Goal: Find specific page/section: Find specific page/section

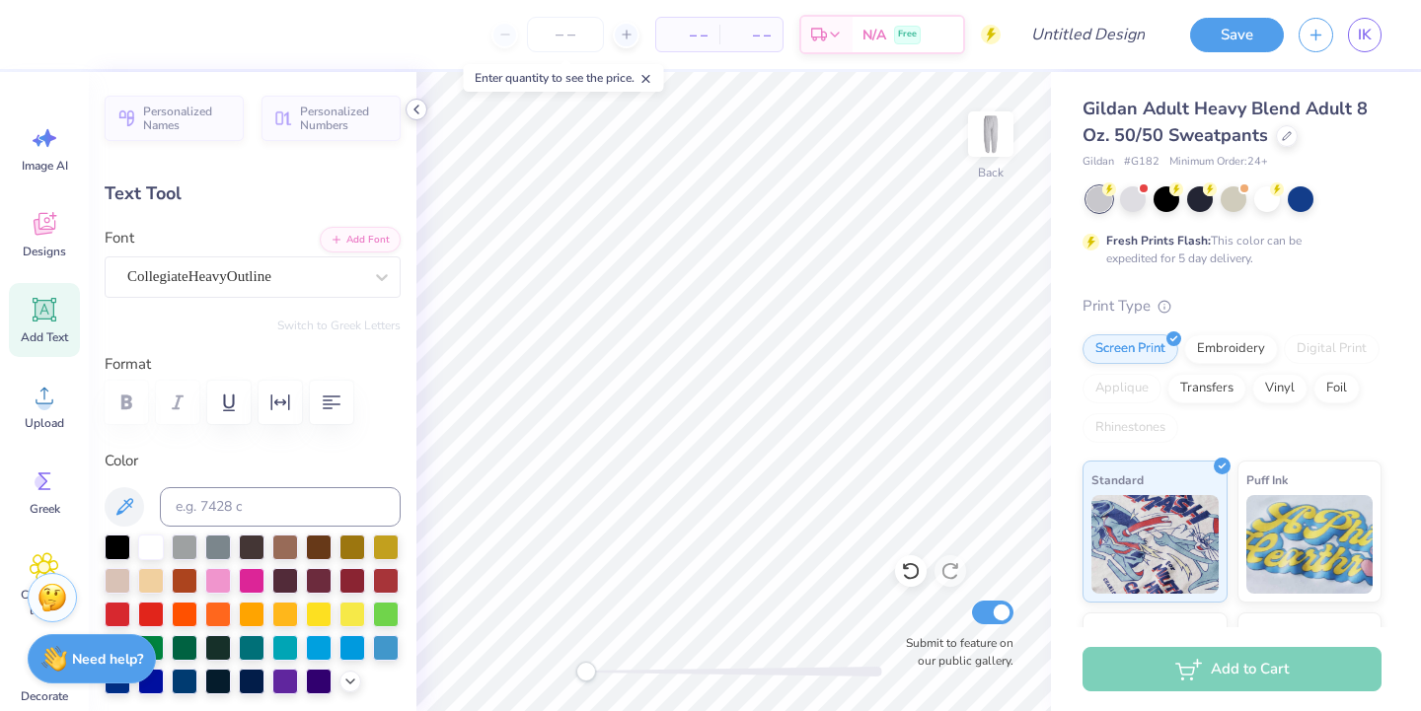
scroll to position [0, 1]
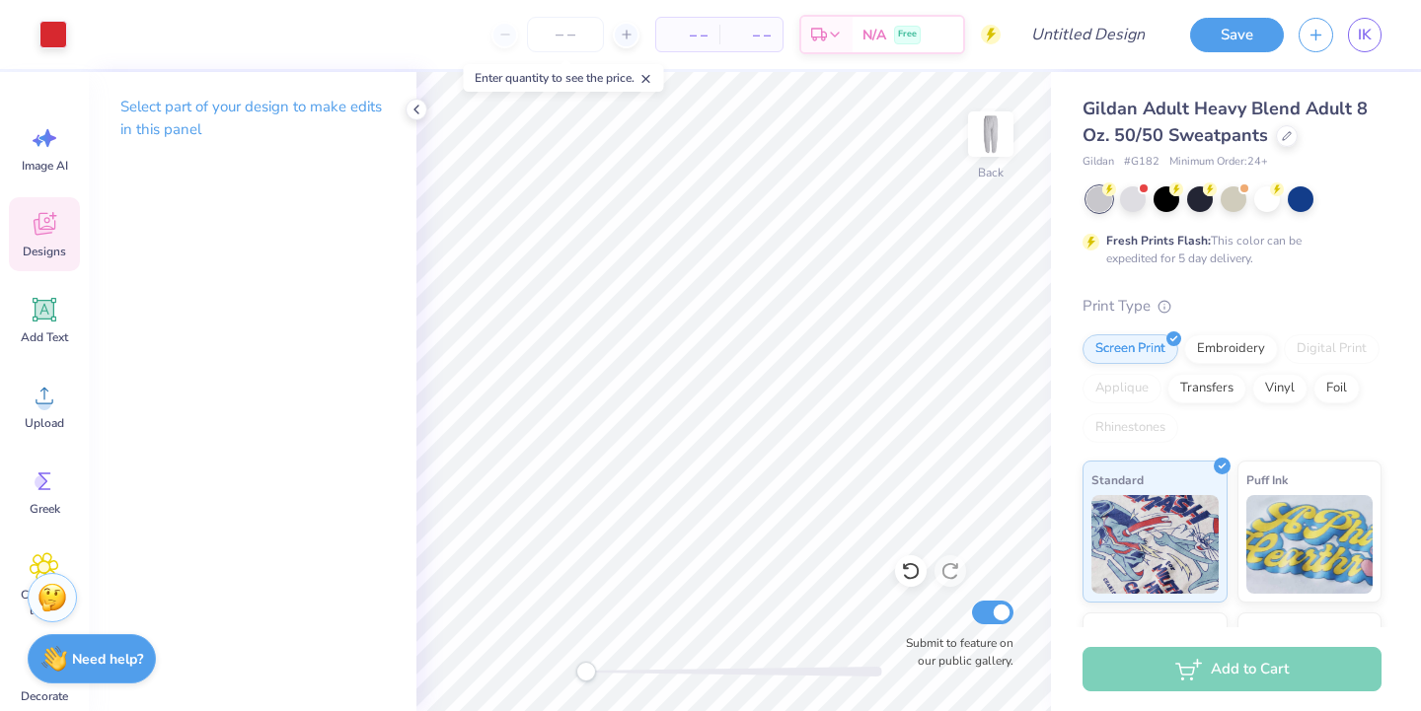
click at [23, 226] on div "Designs" at bounding box center [44, 234] width 71 height 74
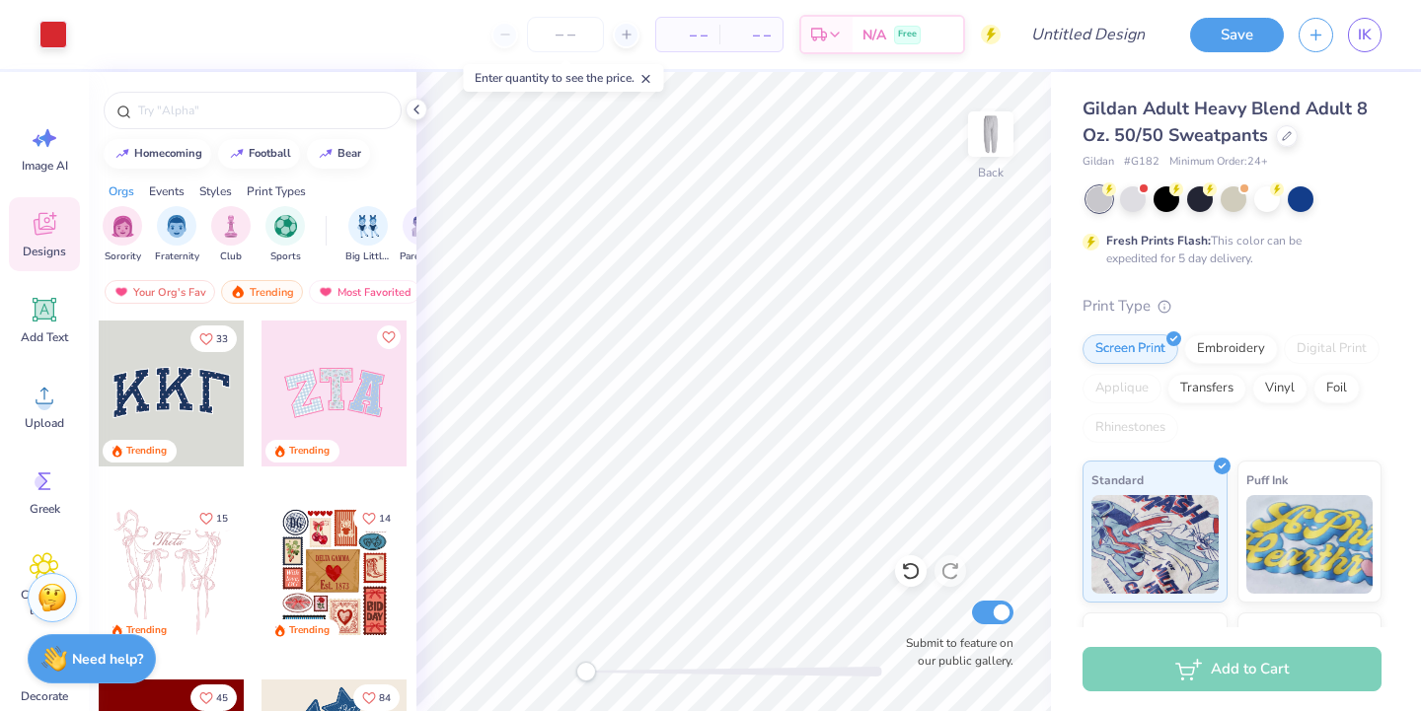
click at [198, 390] on div at bounding box center [172, 394] width 146 height 146
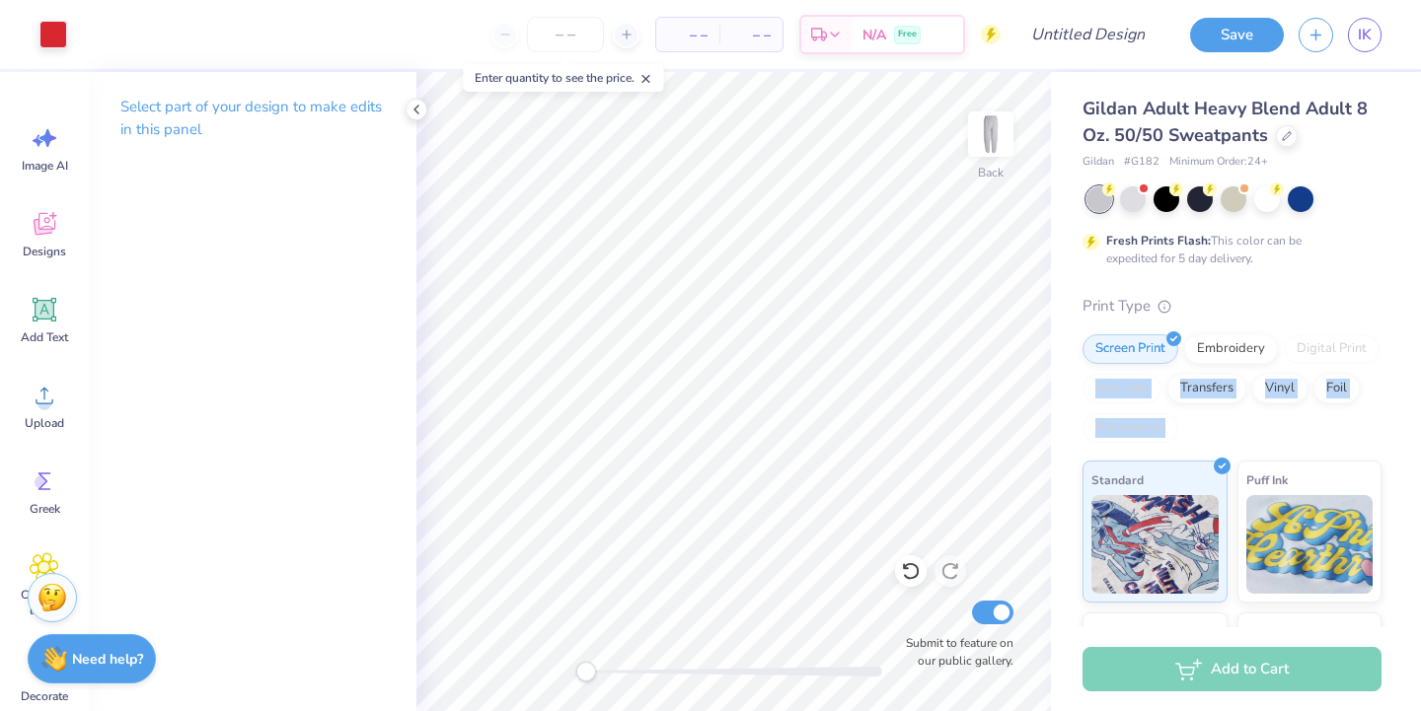
drag, startPoint x: 1094, startPoint y: 386, endPoint x: 1181, endPoint y: 434, distance: 99.4
click at [1181, 434] on div "Screen Print Embroidery Digital Print Applique Transfers Vinyl Foil Rhinestones" at bounding box center [1231, 388] width 299 height 109
drag, startPoint x: 1180, startPoint y: 434, endPoint x: 1086, endPoint y: 308, distance: 157.3
click at [1086, 308] on div "Print Type Screen Print Embroidery Digital Print Applique Transfers Vinyl Foil …" at bounding box center [1231, 601] width 299 height 613
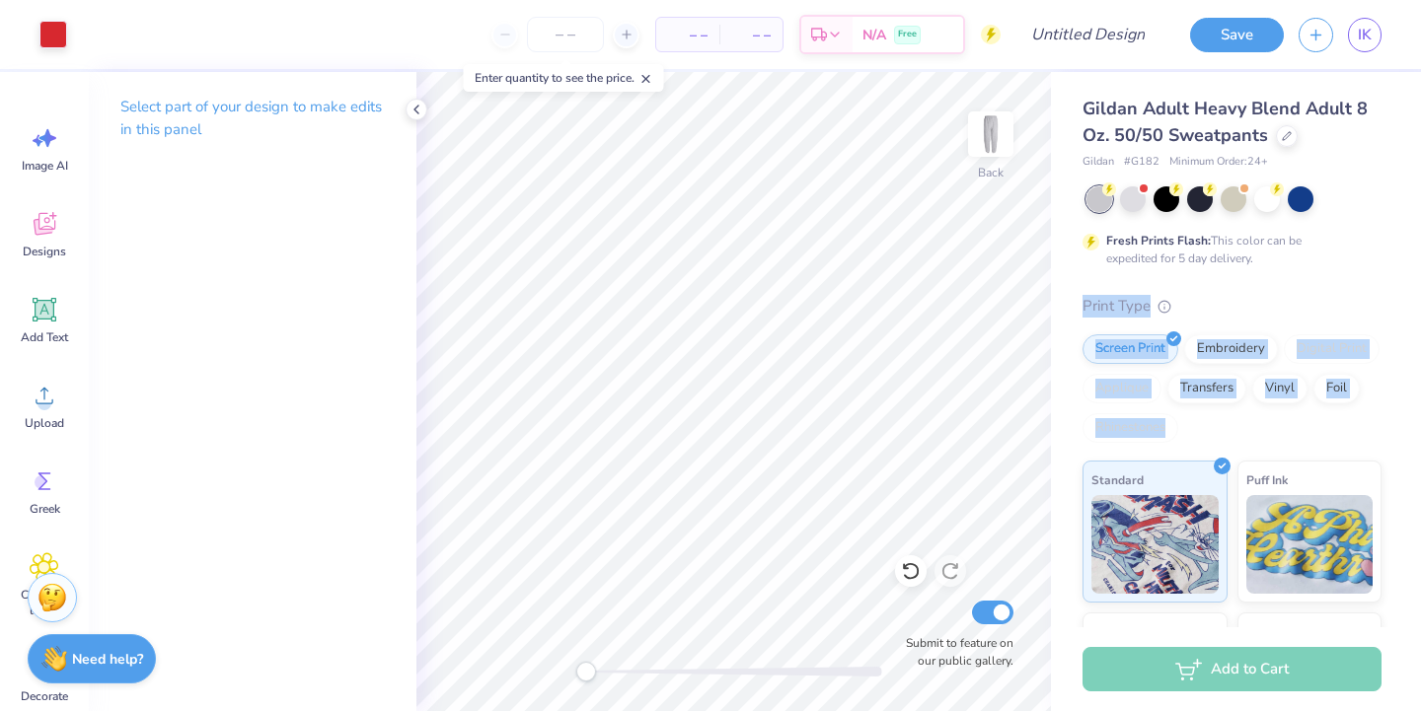
click at [1086, 308] on div "Print Type" at bounding box center [1231, 306] width 299 height 23
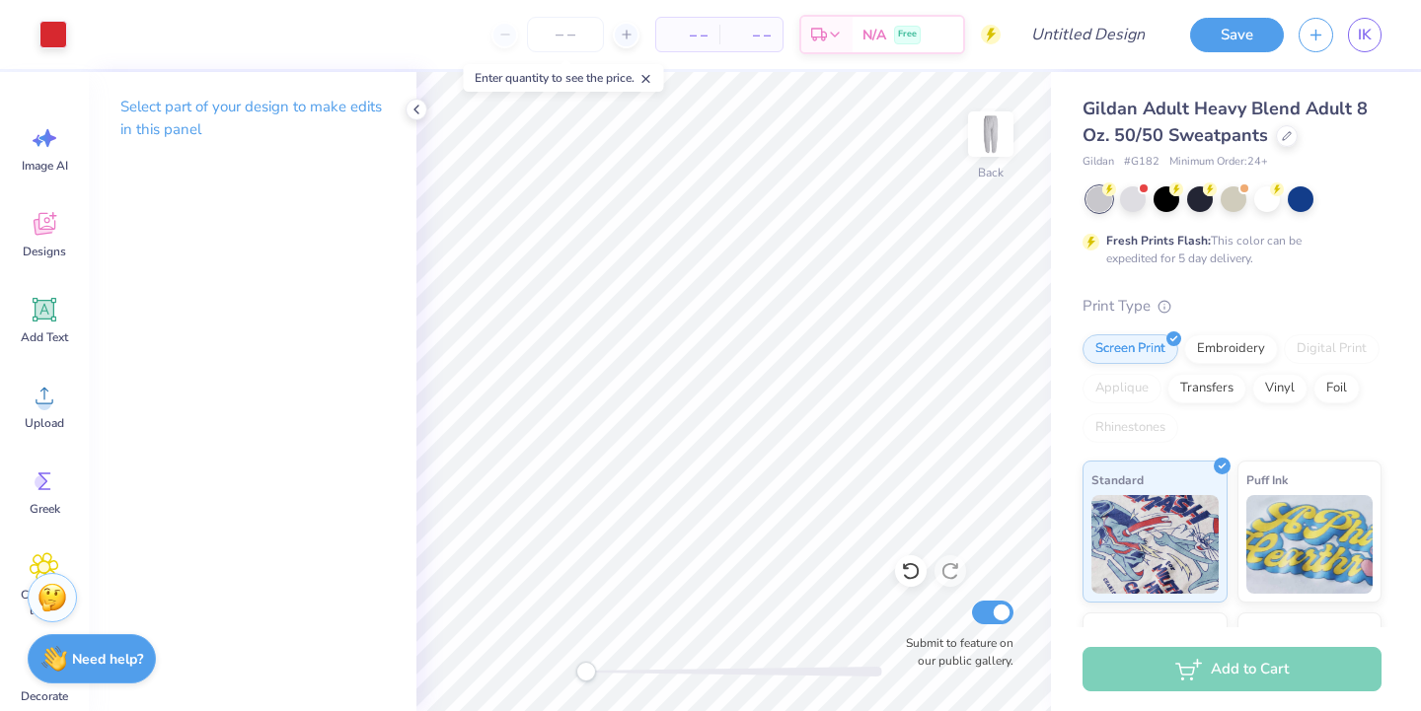
click at [1086, 308] on div "Print Type" at bounding box center [1231, 306] width 299 height 23
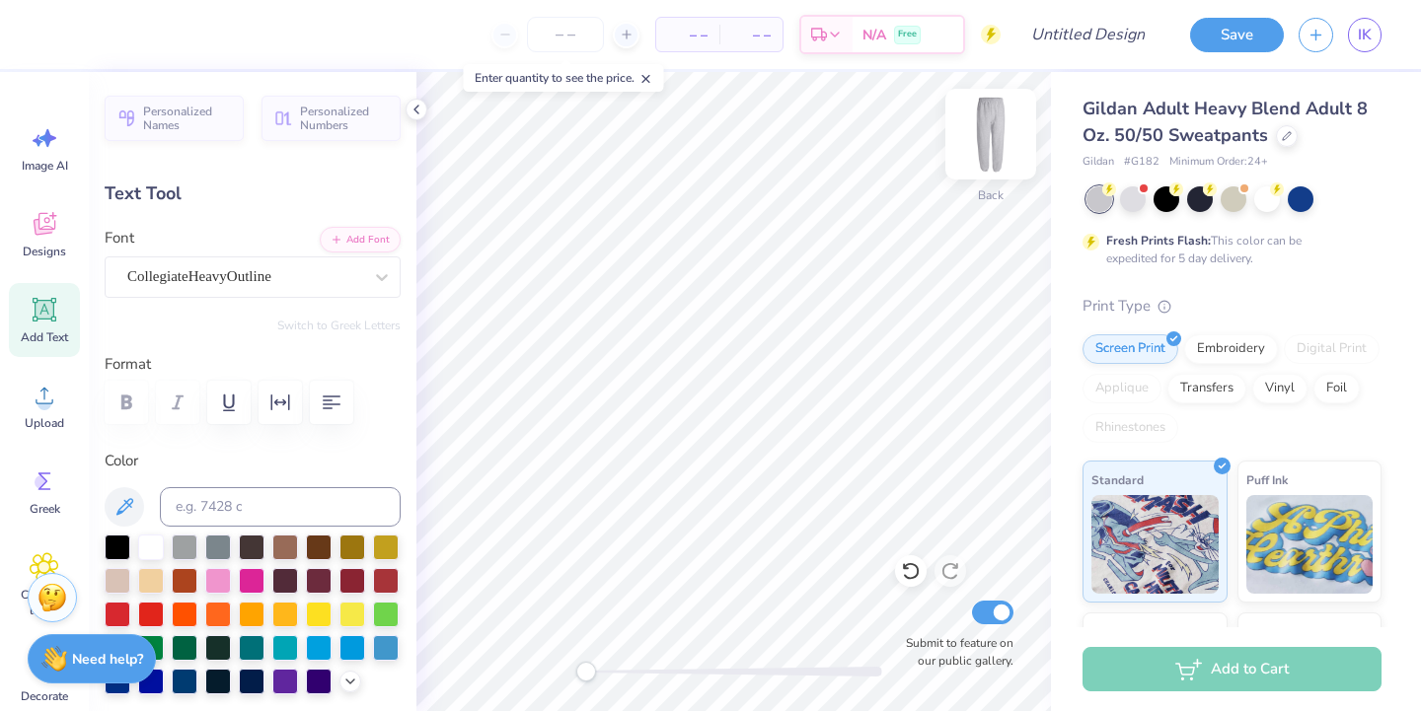
scroll to position [0, 2]
